Goal: Transaction & Acquisition: Purchase product/service

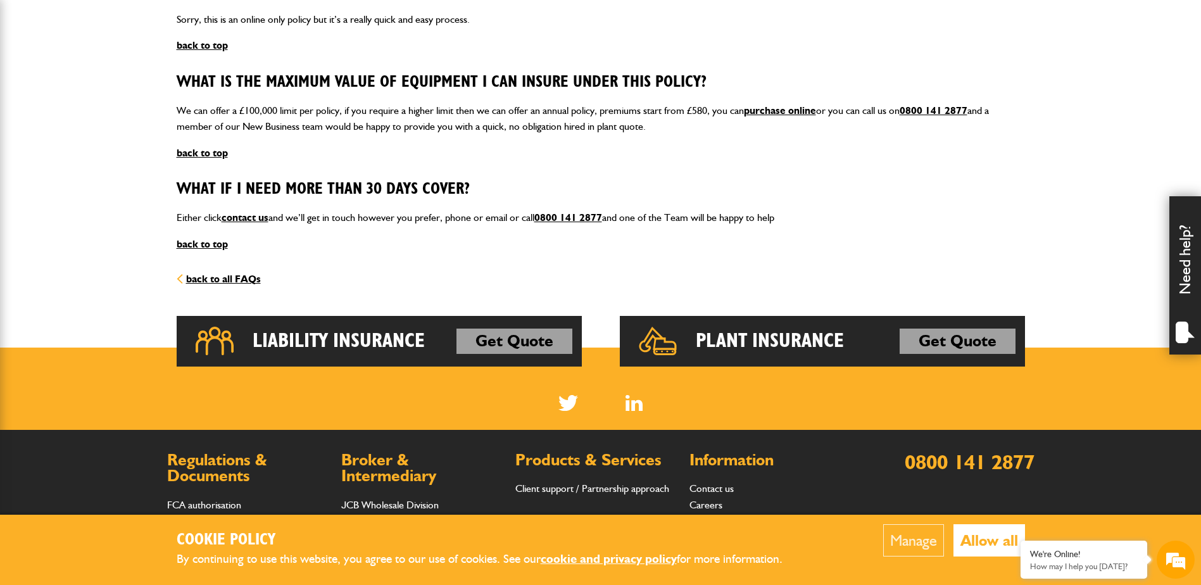
scroll to position [1709, 0]
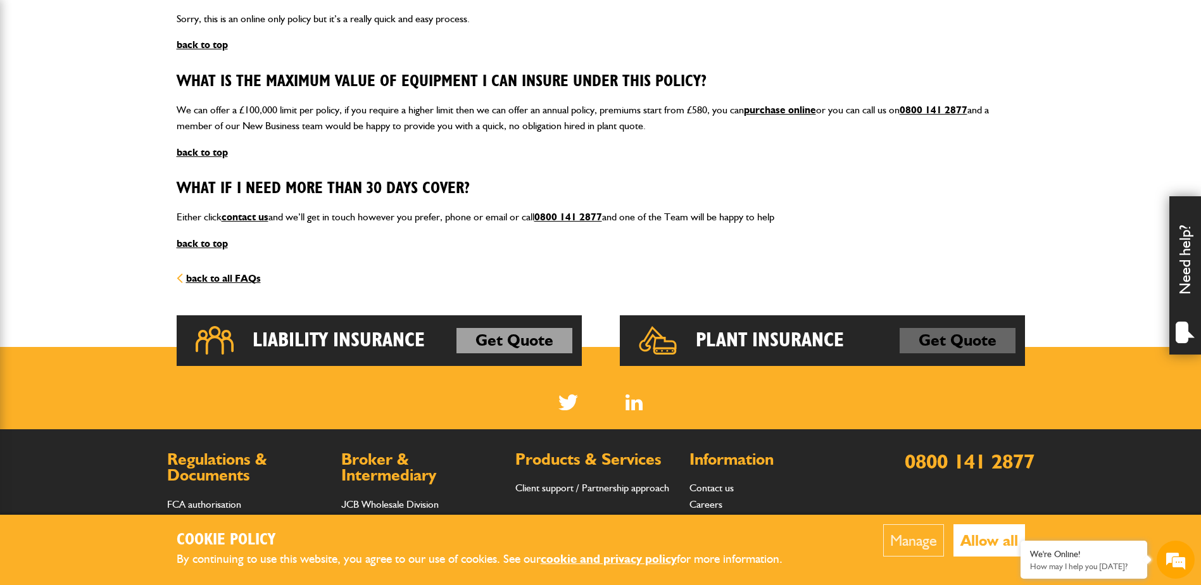
click at [961, 342] on link "Get Quote" at bounding box center [958, 340] width 116 height 25
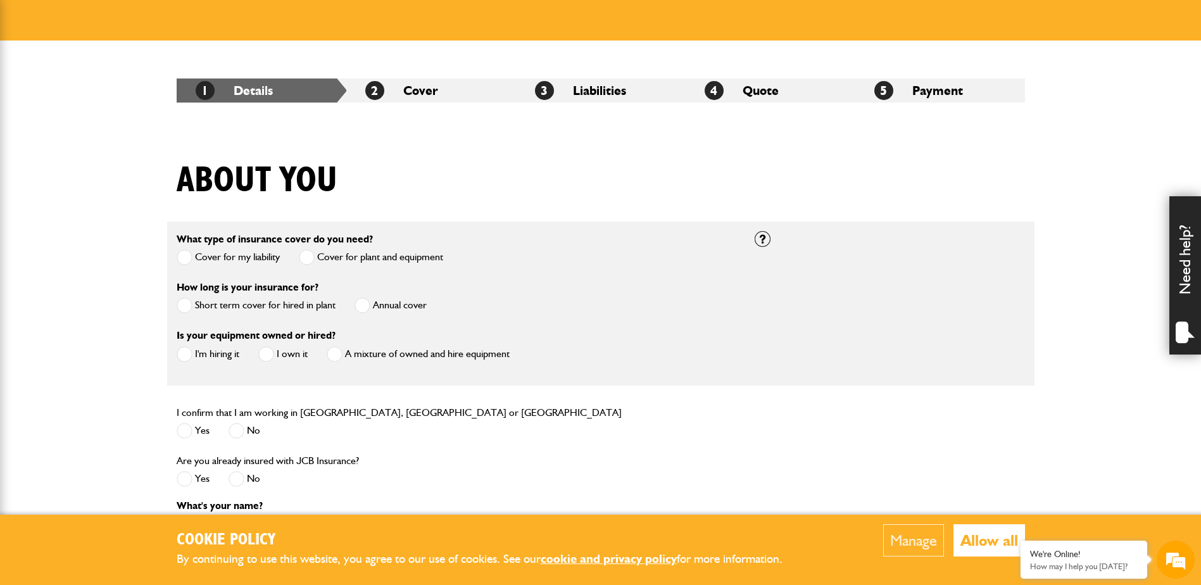
scroll to position [190, 0]
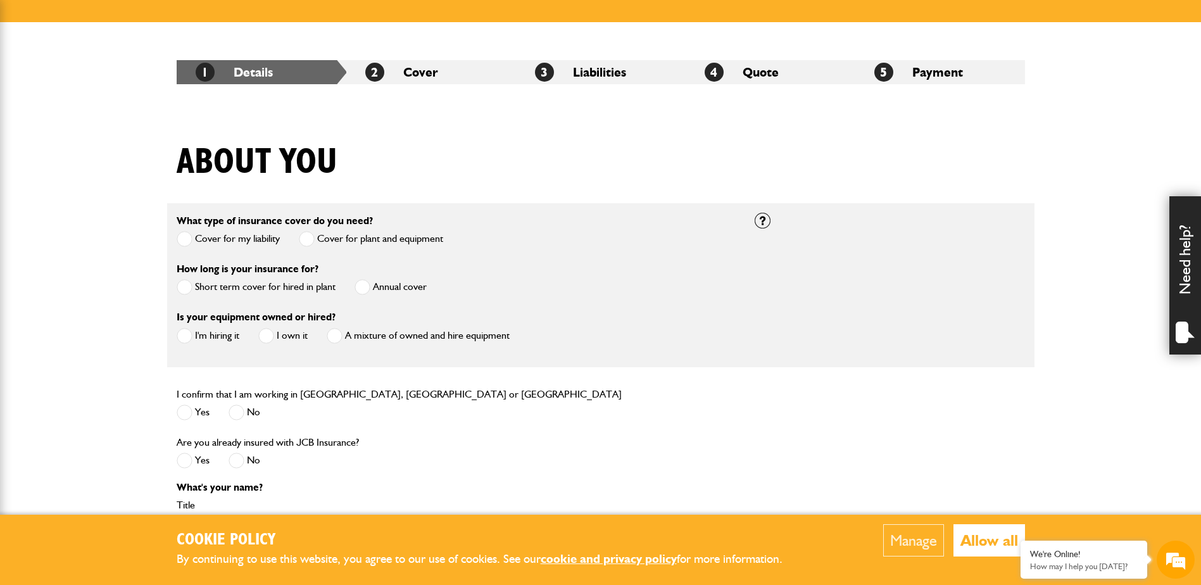
click at [190, 289] on span at bounding box center [185, 287] width 16 height 16
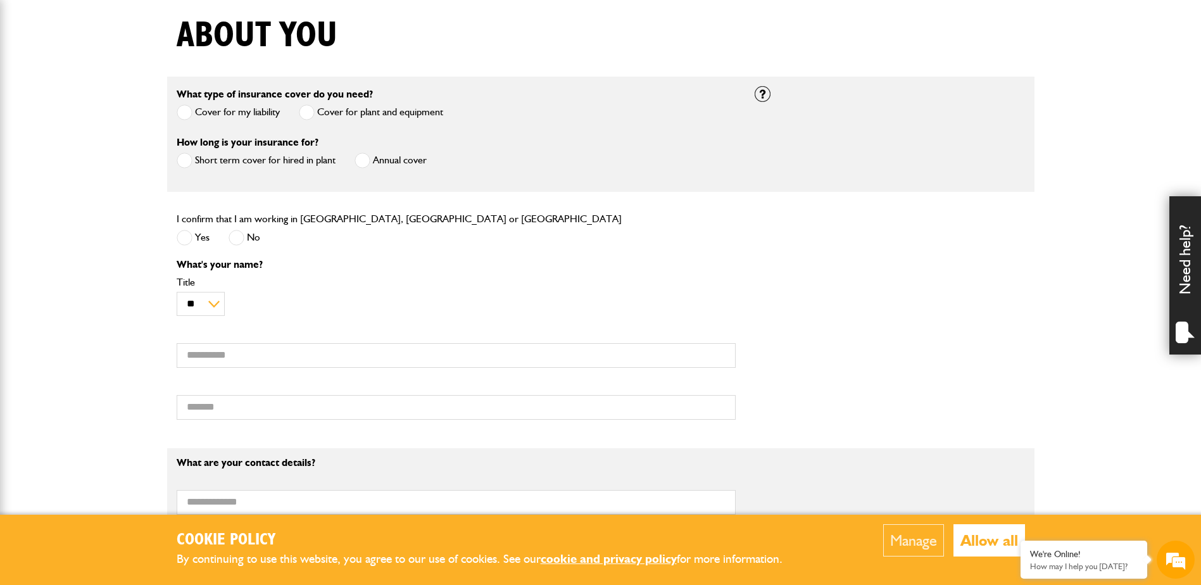
scroll to position [0, 0]
click at [182, 239] on span at bounding box center [185, 238] width 16 height 16
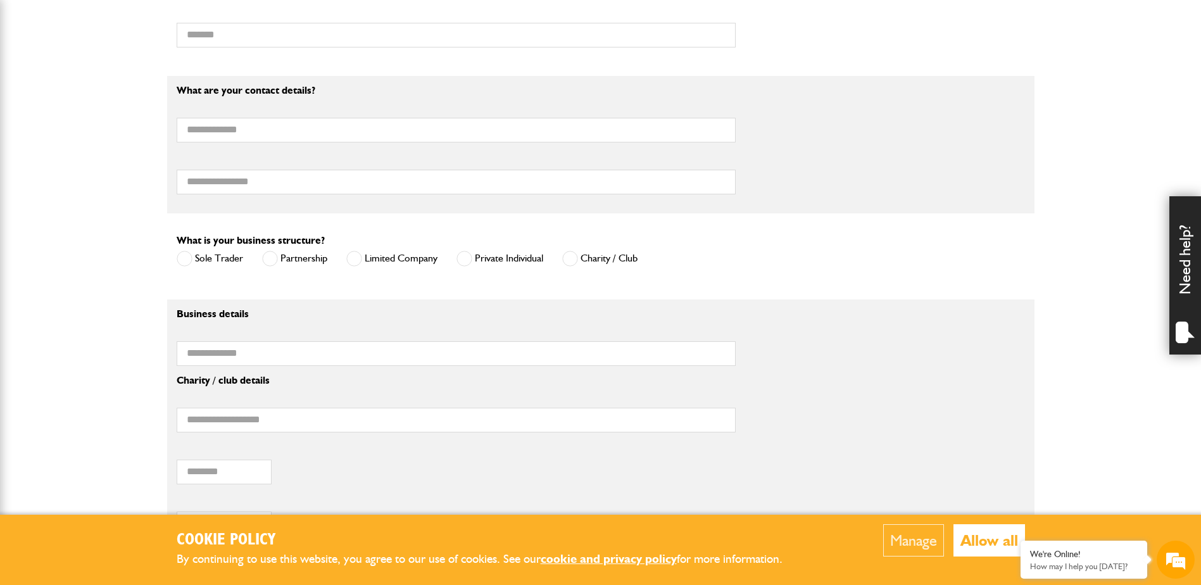
scroll to position [696, 0]
